Goal: Go to known website: Access a specific website the user already knows

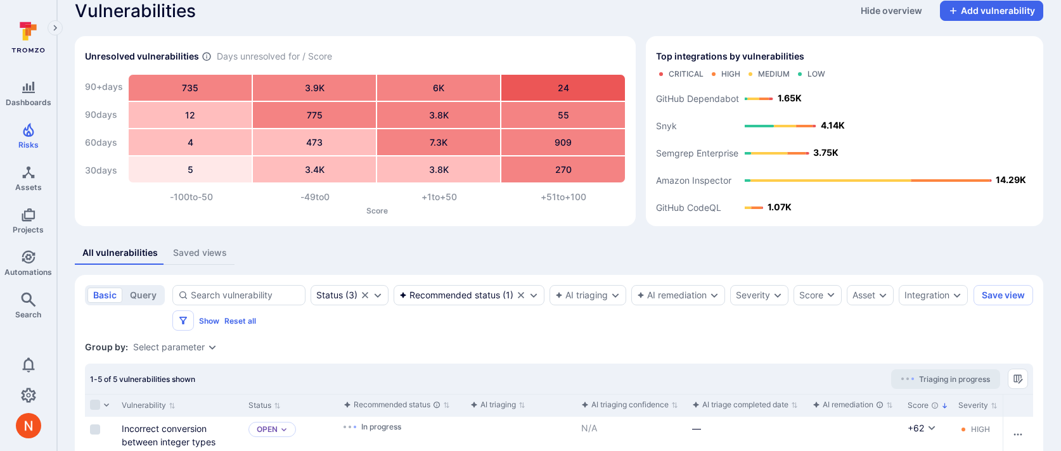
scroll to position [11, 0]
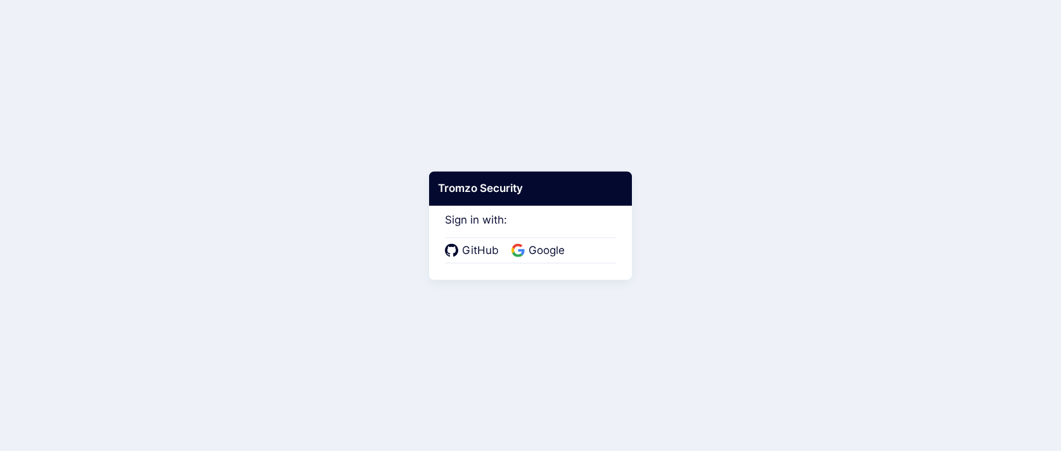
click at [510, 292] on body "Tromzo Security Sign in with: GitHub Google" at bounding box center [530, 225] width 1061 height 451
click at [546, 231] on div "Sign in with: GitHub Google" at bounding box center [530, 230] width 171 height 67
click at [543, 245] on span "Google" at bounding box center [547, 251] width 44 height 16
